Goal: Information Seeking & Learning: Learn about a topic

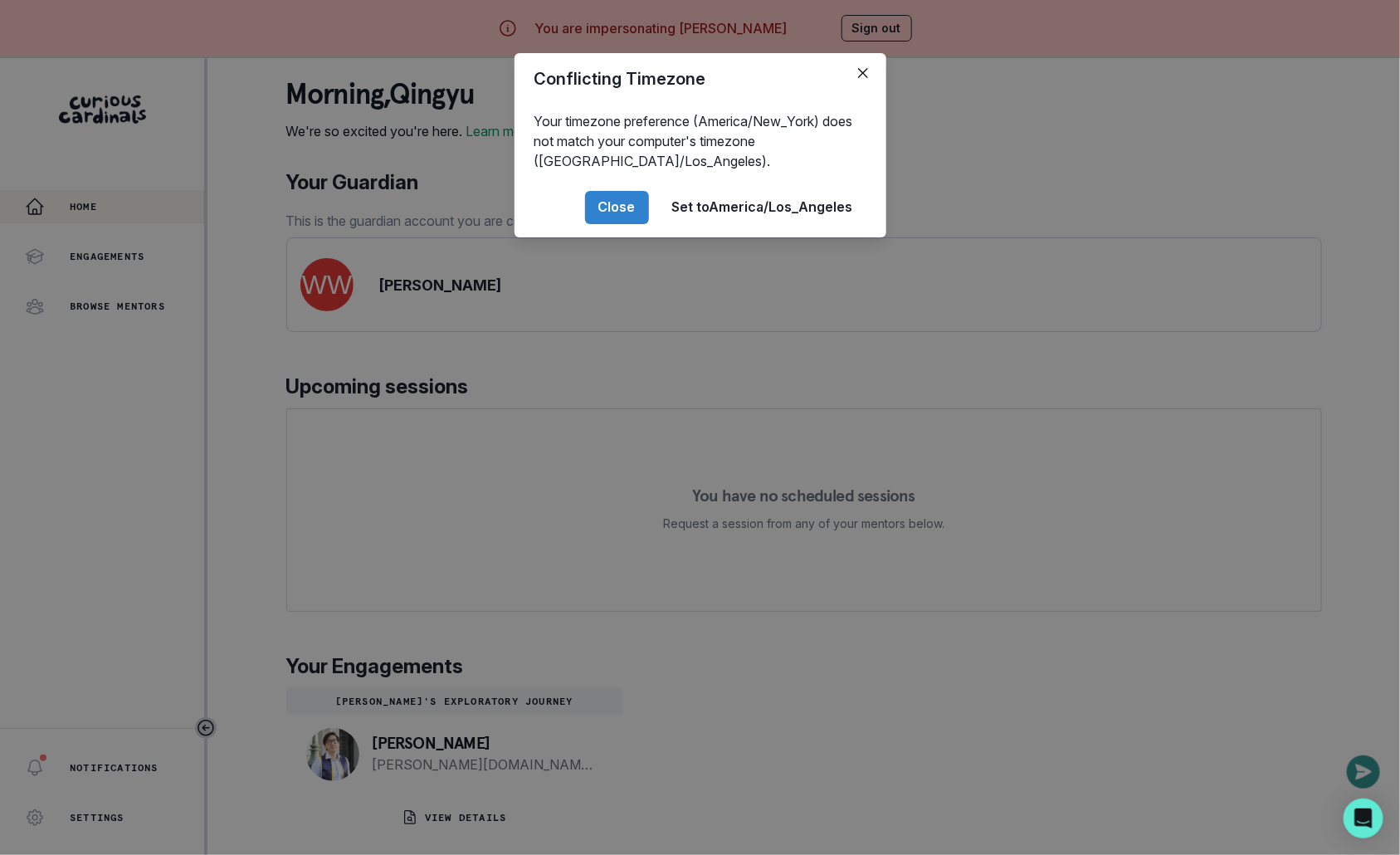
click at [461, 615] on div "Conflicting Timezone Your timezone preference (America/New_York) does not match…" at bounding box center [700, 427] width 1400 height 855
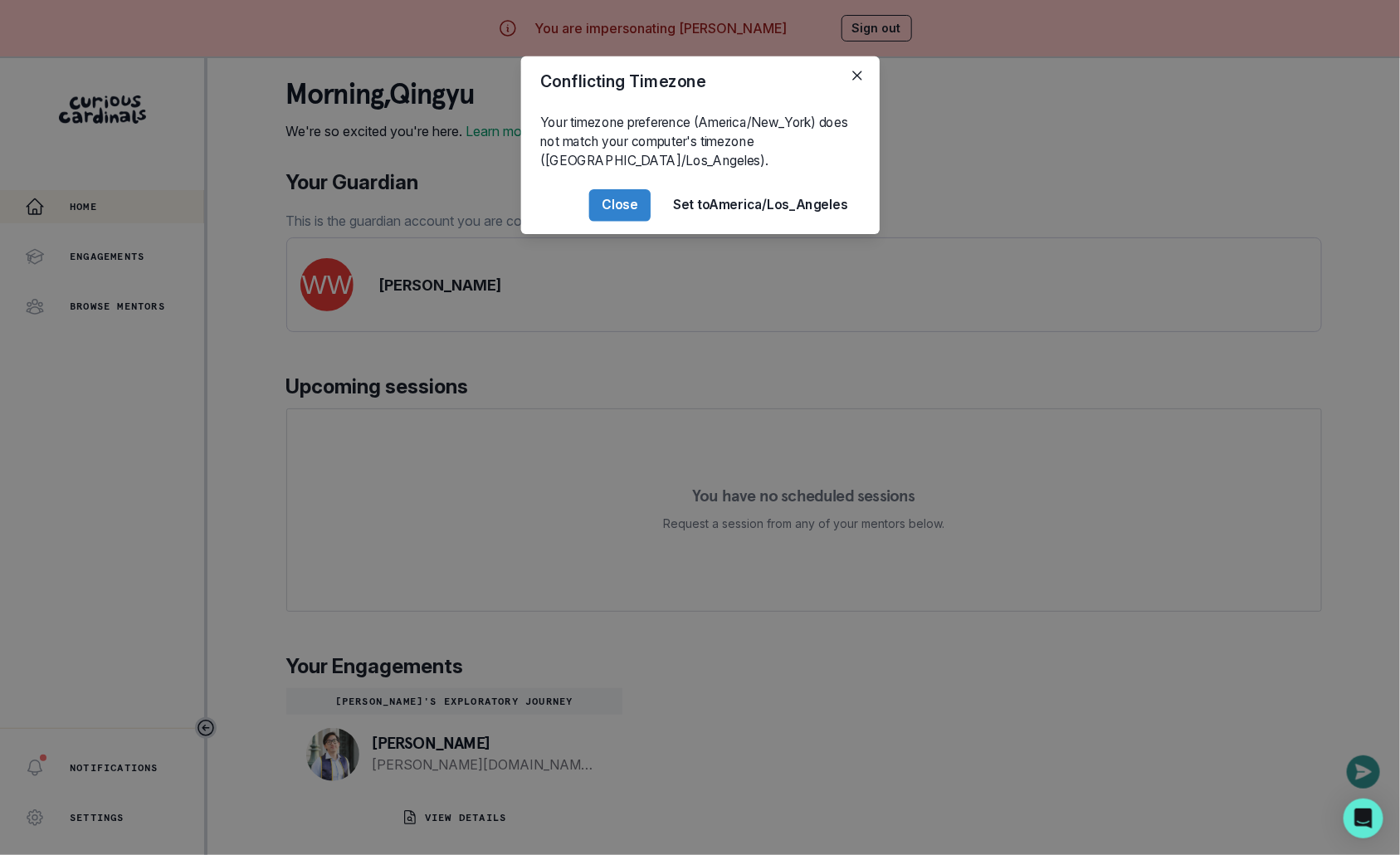
scroll to position [58, 0]
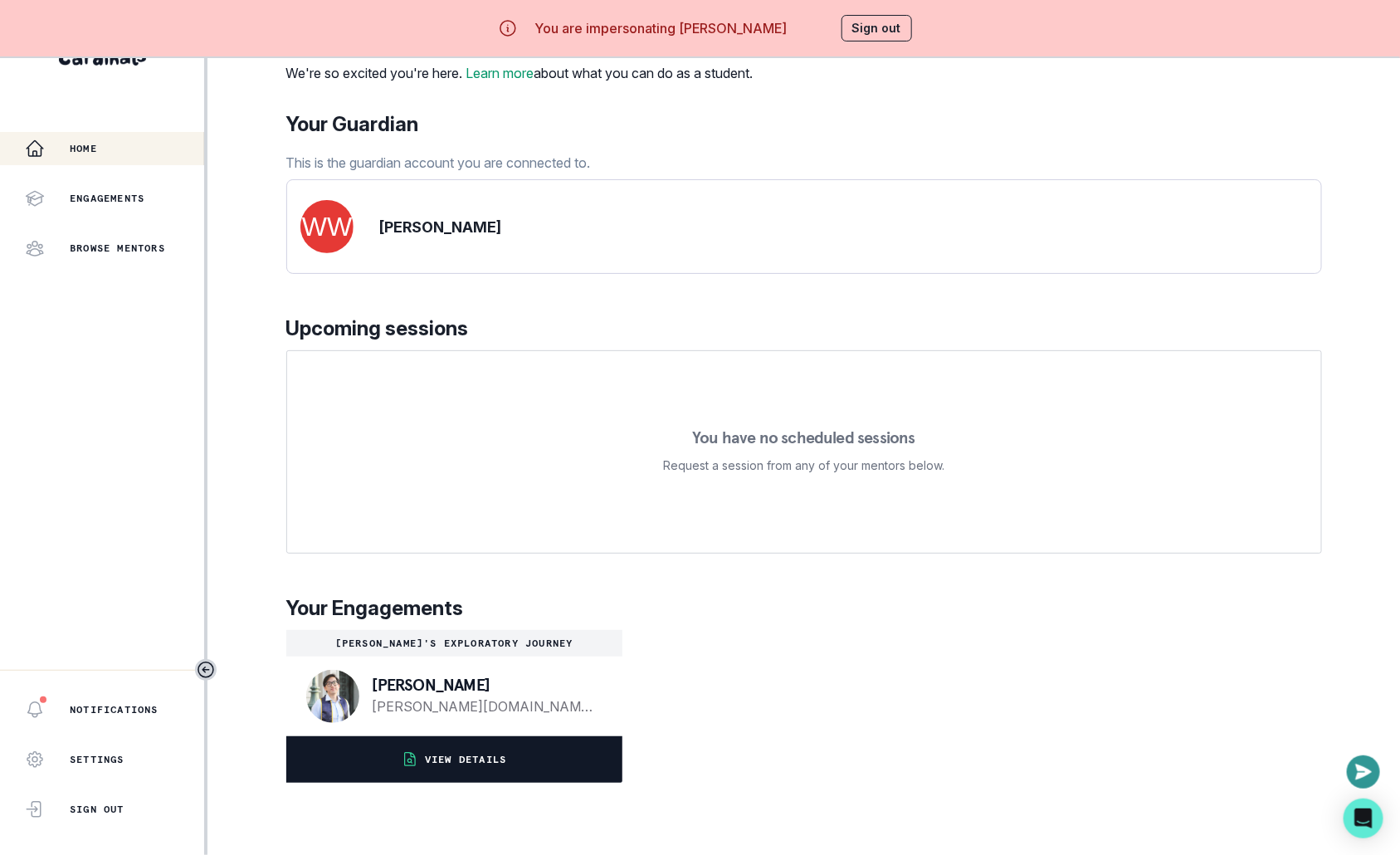
click at [470, 767] on p "VIEW DETAILS" at bounding box center [466, 760] width 82 height 13
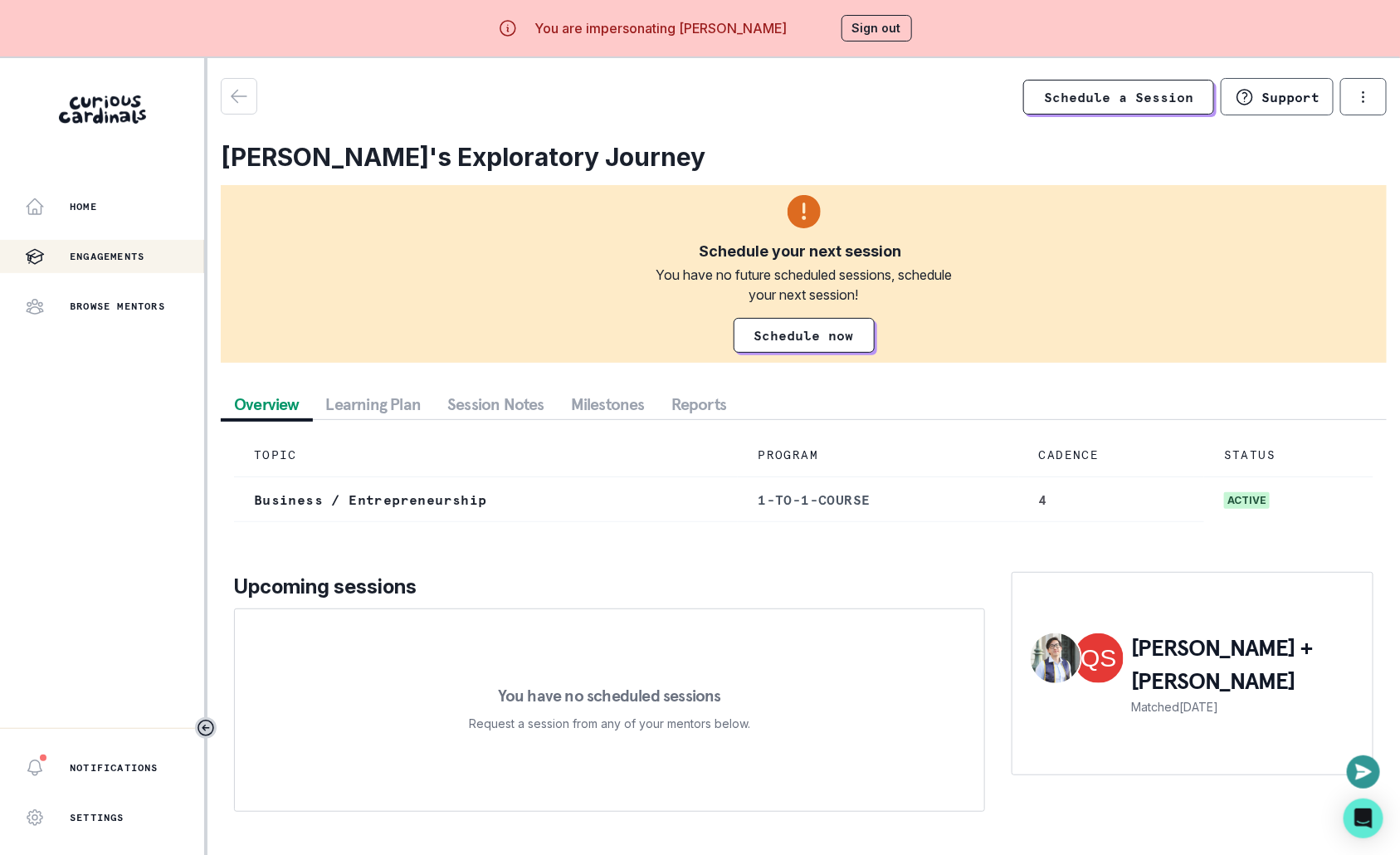
click at [500, 398] on button "Session Notes" at bounding box center [495, 404] width 124 height 30
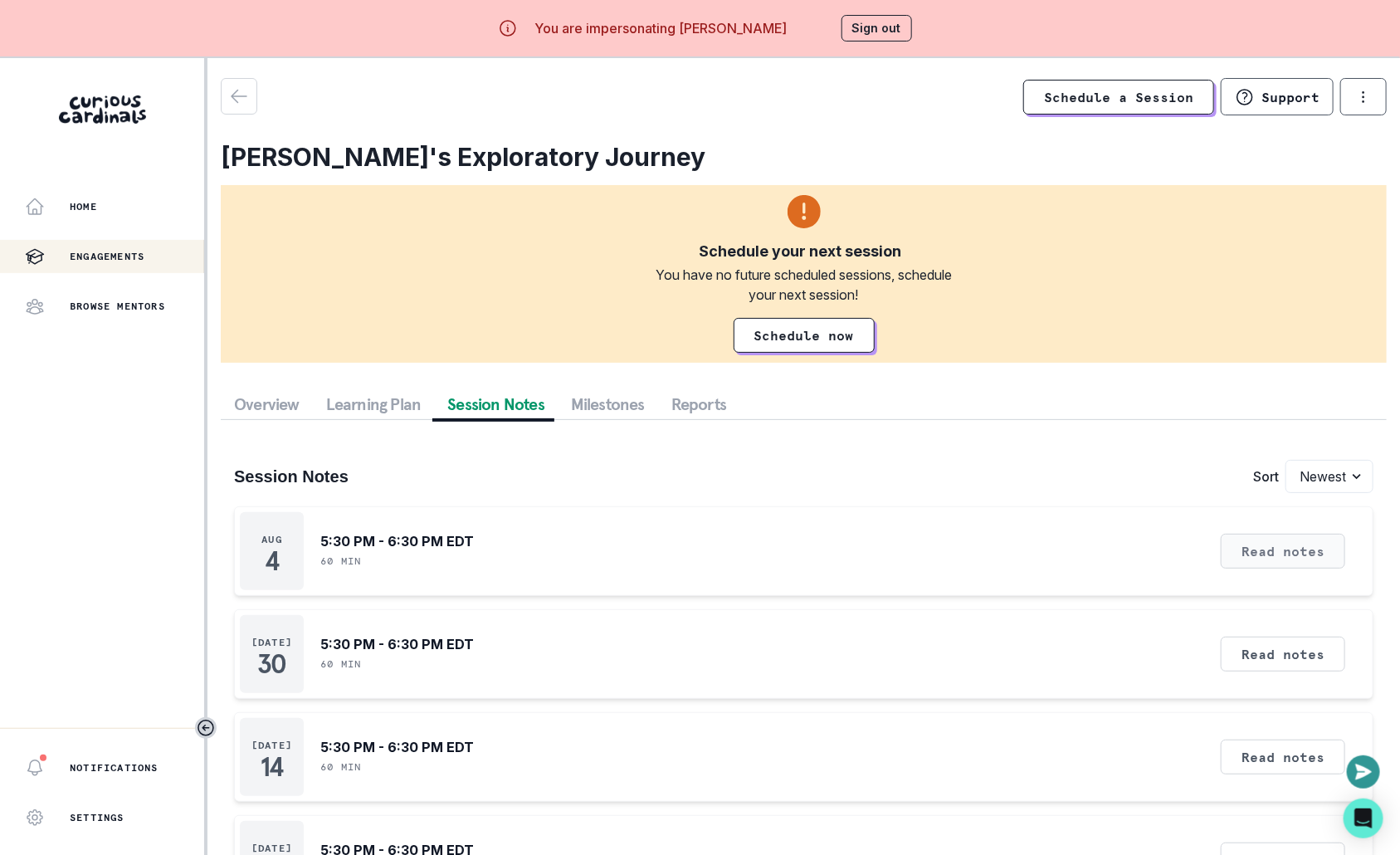
click at [1255, 538] on button "Read notes" at bounding box center [1283, 551] width 124 height 34
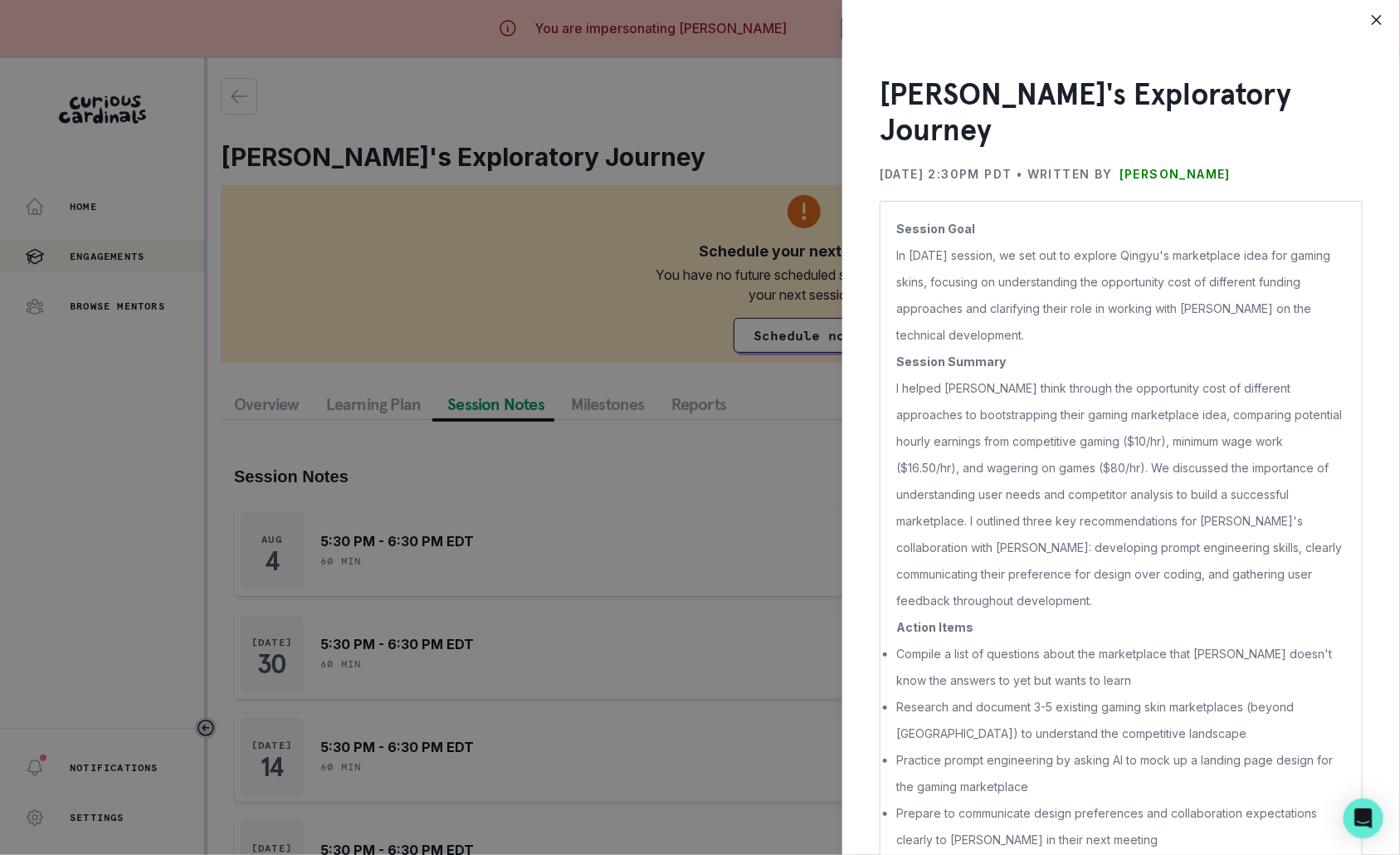
click at [671, 475] on div "[PERSON_NAME]'s Exploratory Journey [DATE] 2:30PM PDT • Written by [PERSON_NAME…" at bounding box center [700, 427] width 1400 height 855
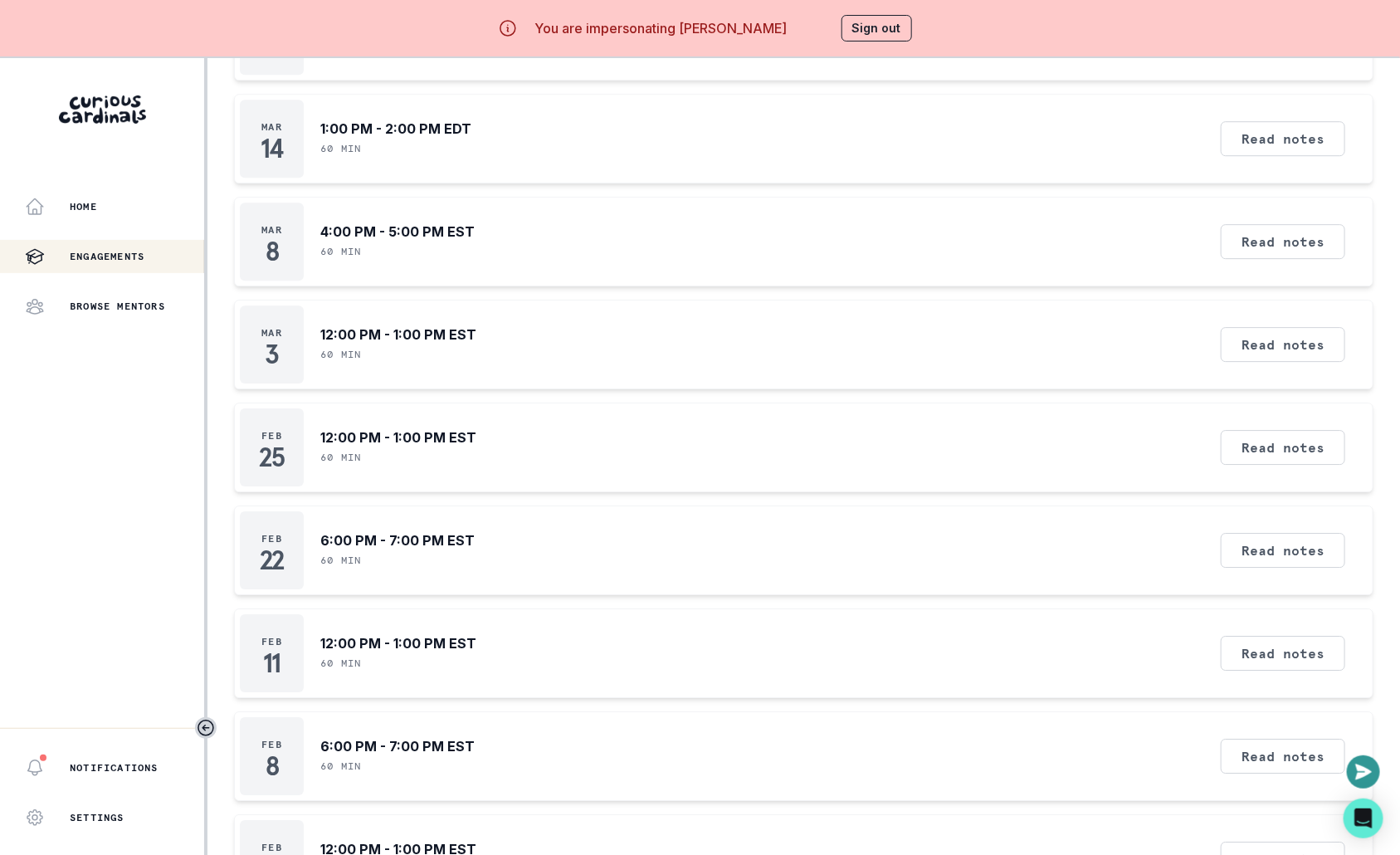
scroll to position [5137, 0]
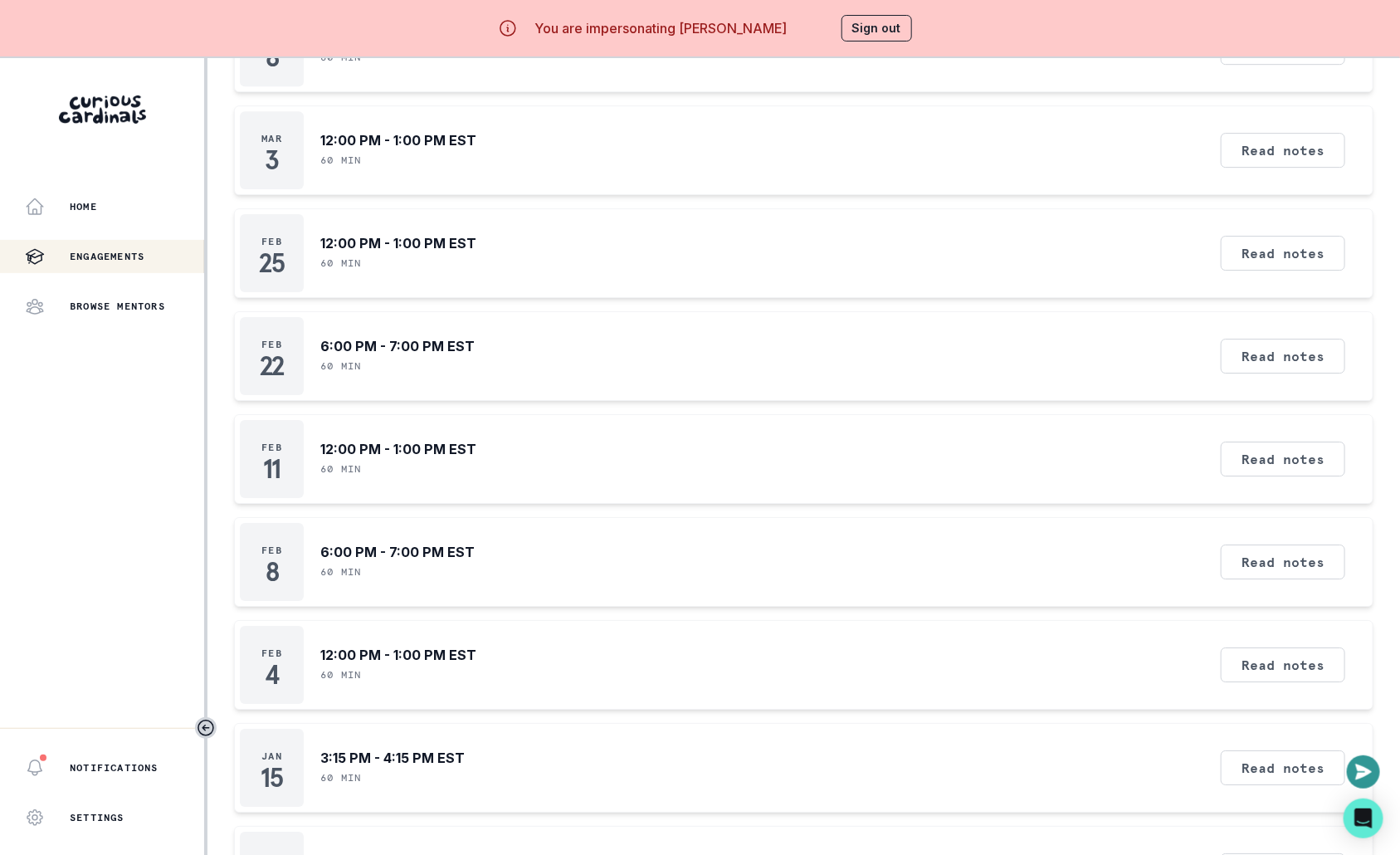
click at [855, 23] on button "Sign out" at bounding box center [876, 29] width 71 height 27
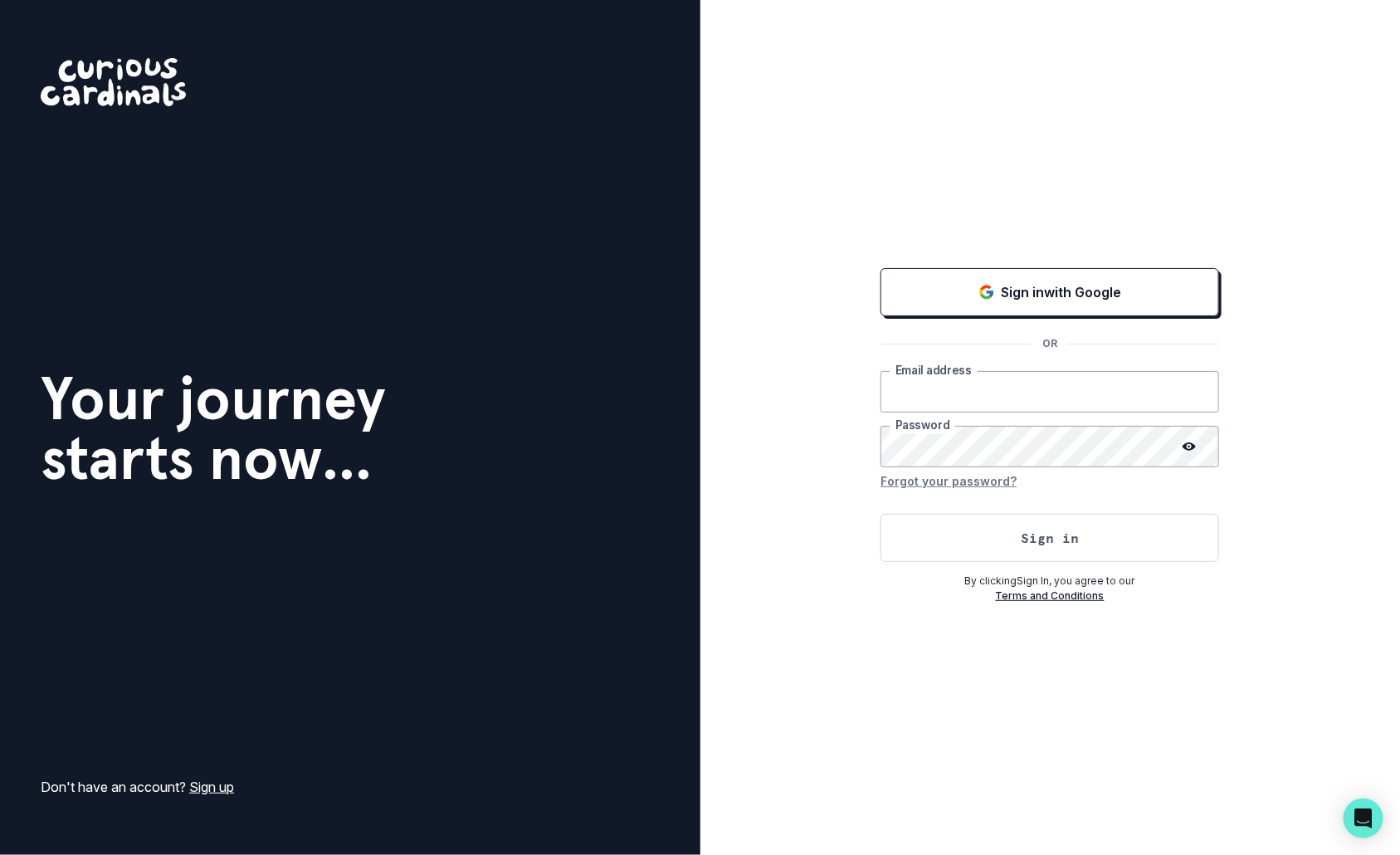
type input "[EMAIL_ADDRESS][DOMAIN_NAME]"
